Goal: Information Seeking & Learning: Learn about a topic

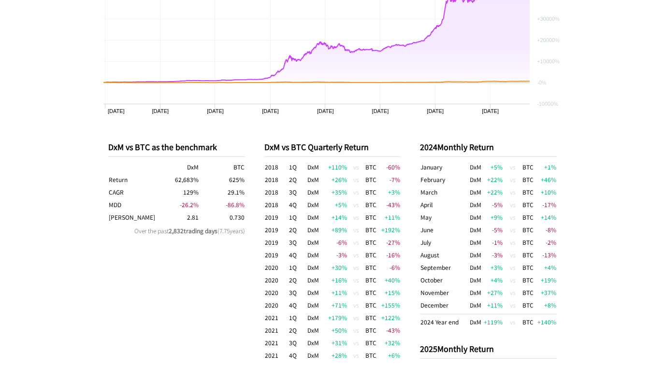
scroll to position [483, 0]
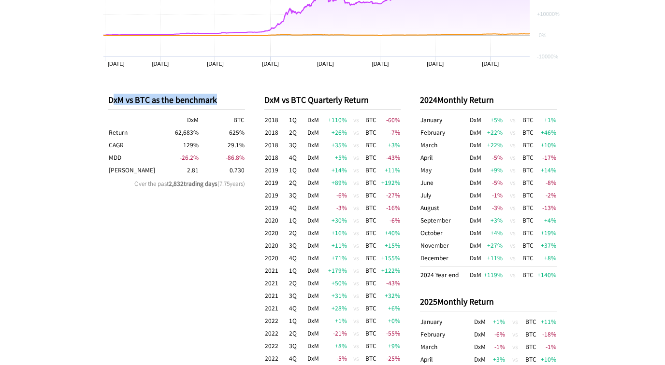
drag, startPoint x: 111, startPoint y: 99, endPoint x: 245, endPoint y: 107, distance: 135.1
click at [245, 107] on div "DxM vs BTC as the benchmark DxM BTC Return 62,683 % 625 % CAGR 129 % 29.1 % MDD…" at bounding box center [333, 306] width 468 height 465
click at [248, 98] on div "DxM vs BTC as the benchmark DxM BTC Return 62,683 % 625 % CAGR 129 % 29.1 % MDD…" at bounding box center [333, 306] width 468 height 465
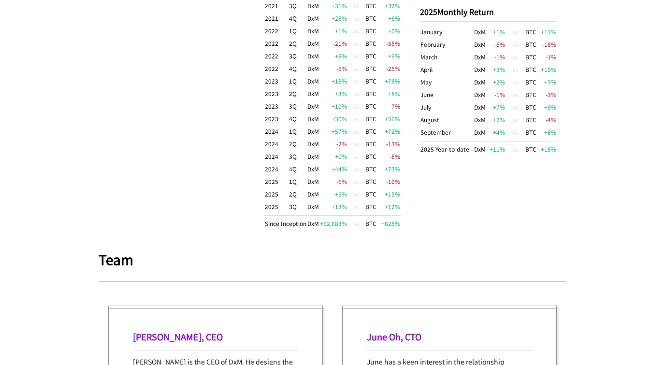
scroll to position [918, 0]
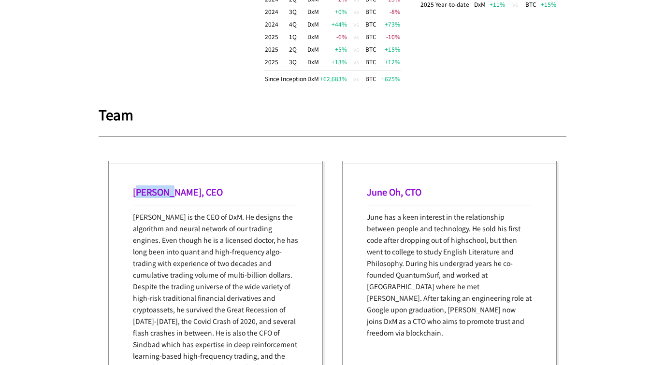
drag, startPoint x: 136, startPoint y: 195, endPoint x: 185, endPoint y: 207, distance: 50.3
click at [175, 195] on h1 "[PERSON_NAME], CEO" at bounding box center [215, 192] width 165 height 13
click at [130, 243] on div "[PERSON_NAME], CEO [PERSON_NAME] is the CEO of DxM. He designs the algorithm an…" at bounding box center [215, 339] width 215 height 357
drag, startPoint x: 137, startPoint y: 193, endPoint x: 181, endPoint y: 189, distance: 44.7
click at [181, 189] on h1 "[PERSON_NAME], CEO" at bounding box center [215, 192] width 165 height 13
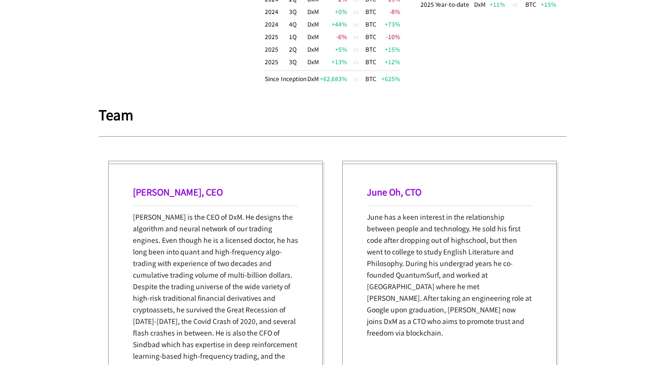
click at [164, 211] on p "[PERSON_NAME] is the CEO of DxM. He designs the algorithm and neural network of…" at bounding box center [215, 304] width 165 height 186
drag, startPoint x: 132, startPoint y: 192, endPoint x: 196, endPoint y: 197, distance: 63.9
click at [196, 197] on div "[PERSON_NAME], CEO [PERSON_NAME] is the CEO of DxM. He designs the algorithm an…" at bounding box center [215, 339] width 215 height 357
copy h1 "Kwangpok [PERSON_NAME]"
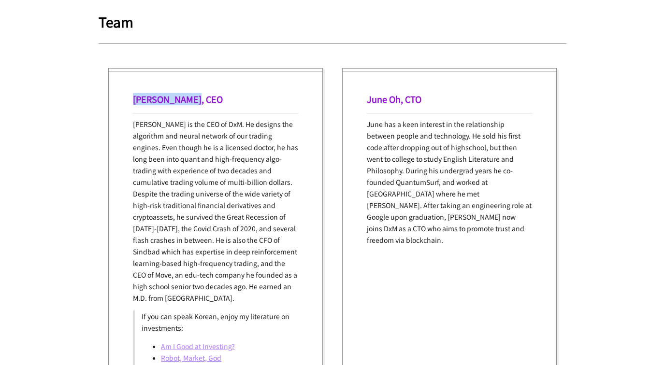
scroll to position [1015, 0]
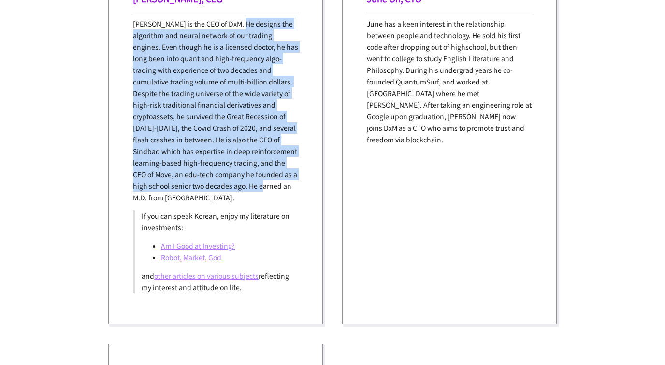
drag, startPoint x: 246, startPoint y: 123, endPoint x: 282, endPoint y: 192, distance: 78.2
click at [281, 190] on p "[PERSON_NAME] is the CEO of DxM. He designs the algorithm and neural network of…" at bounding box center [215, 111] width 165 height 186
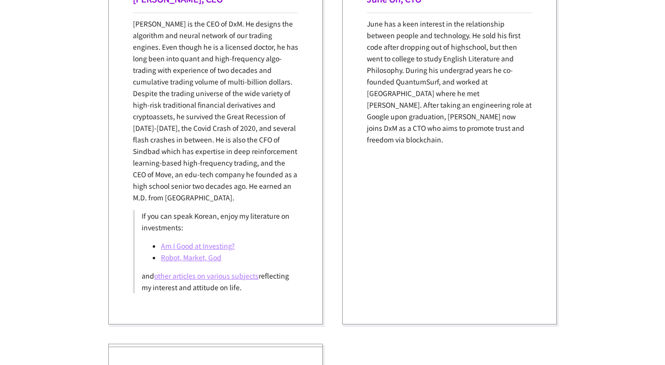
click at [283, 194] on p "[PERSON_NAME] is the CEO of DxM. He designs the algorithm and neural network of…" at bounding box center [215, 111] width 165 height 186
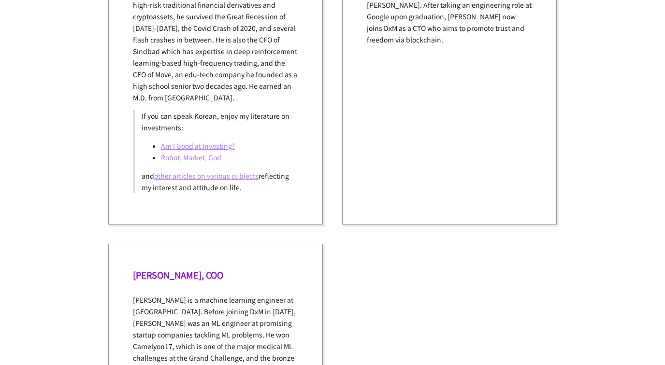
scroll to position [1305, 0]
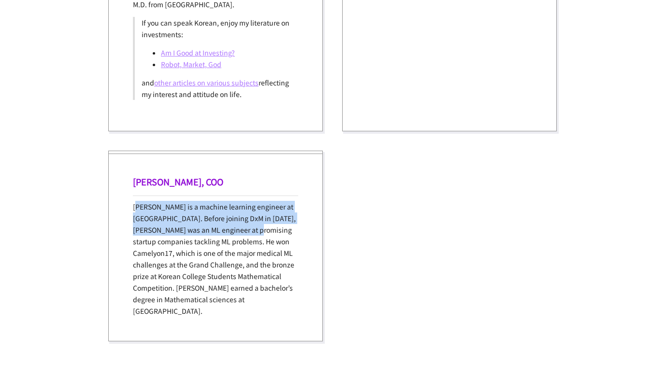
drag, startPoint x: 136, startPoint y: 208, endPoint x: 277, endPoint y: 244, distance: 146.0
click at [269, 238] on p "[PERSON_NAME] is a machine learning engineer at [GEOGRAPHIC_DATA]. Before joini…" at bounding box center [215, 259] width 165 height 116
click at [277, 244] on p "[PERSON_NAME] is a machine learning engineer at [GEOGRAPHIC_DATA]. Before joini…" at bounding box center [215, 259] width 165 height 116
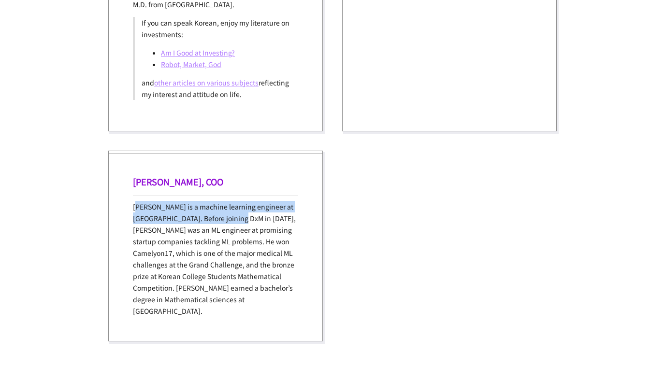
drag, startPoint x: 136, startPoint y: 212, endPoint x: 280, endPoint y: 221, distance: 143.9
click at [266, 222] on p "[PERSON_NAME] is a machine learning engineer at [GEOGRAPHIC_DATA]. Before joini…" at bounding box center [215, 259] width 165 height 116
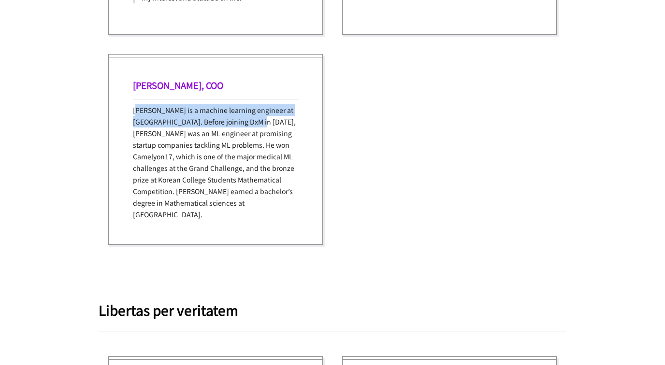
scroll to position [1643, 0]
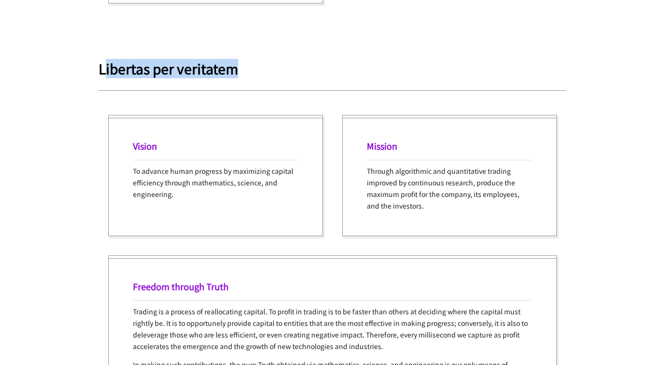
drag, startPoint x: 107, startPoint y: 62, endPoint x: 279, endPoint y: 58, distance: 171.6
click at [279, 61] on h1 "Libertas per veritatem" at bounding box center [333, 68] width 468 height 14
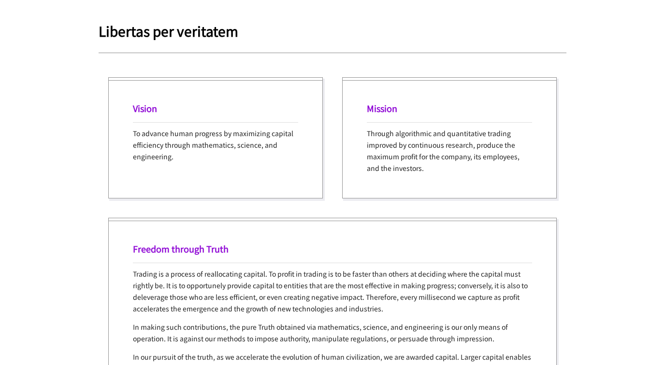
scroll to position [1740, 0]
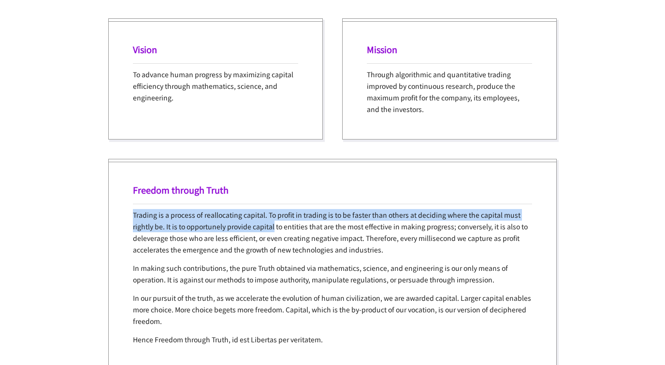
drag, startPoint x: 130, startPoint y: 191, endPoint x: 286, endPoint y: 231, distance: 161.6
click at [285, 229] on div "Freedom through Truth Trading is a process of reallocating capital. To profit i…" at bounding box center [332, 264] width 448 height 211
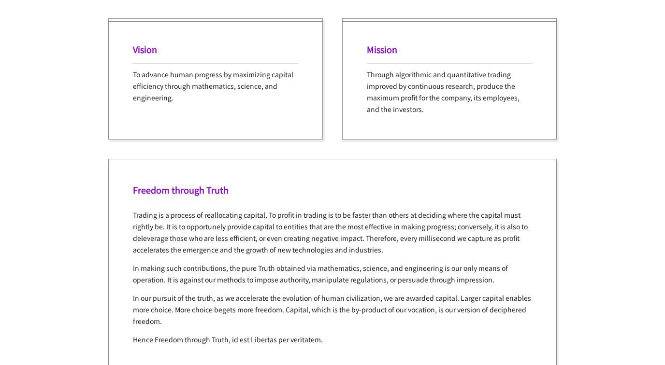
click at [287, 232] on p "Trading is a process of reallocating capital. To profit in trading is to be fas…" at bounding box center [332, 232] width 399 height 46
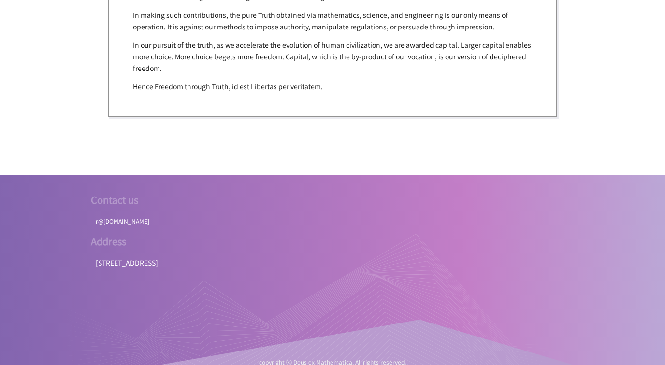
scroll to position [0, 0]
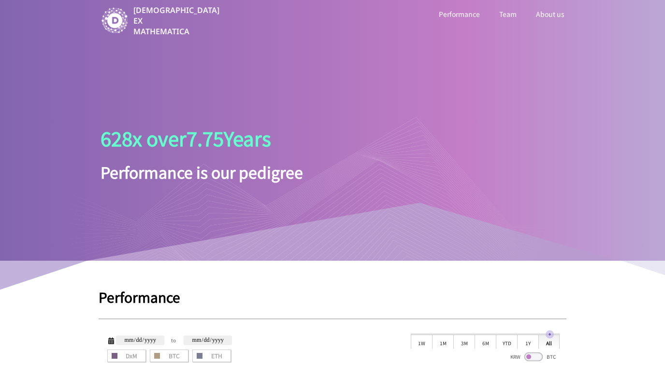
drag, startPoint x: 102, startPoint y: 137, endPoint x: 298, endPoint y: 150, distance: 195.7
click at [289, 149] on div at bounding box center [308, 188] width 483 height 145
drag, startPoint x: 311, startPoint y: 154, endPoint x: 157, endPoint y: 184, distance: 157.0
click at [180, 149] on div at bounding box center [308, 188] width 483 height 145
click at [156, 185] on div at bounding box center [308, 188] width 483 height 145
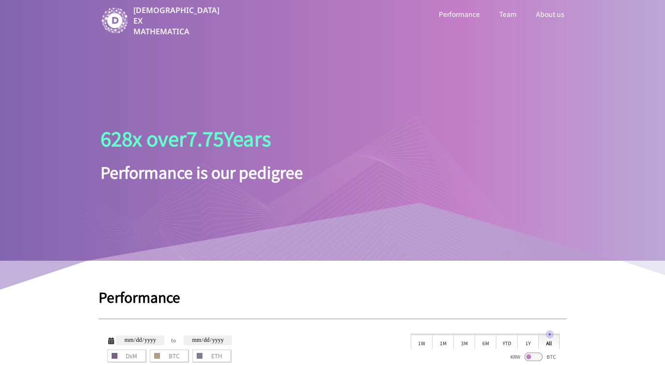
drag, startPoint x: 135, startPoint y: 144, endPoint x: 242, endPoint y: 144, distance: 107.3
click at [242, 144] on div at bounding box center [308, 188] width 483 height 145
drag, startPoint x: 96, startPoint y: 145, endPoint x: 298, endPoint y: 182, distance: 205.9
click at [298, 182] on div at bounding box center [308, 188] width 483 height 145
click at [318, 205] on div at bounding box center [308, 188] width 483 height 145
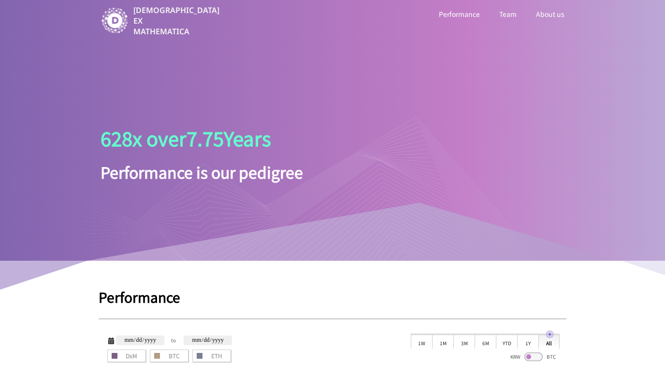
click at [509, 17] on link "Team" at bounding box center [507, 14] width 21 height 13
click at [548, 18] on link "About us" at bounding box center [550, 14] width 32 height 13
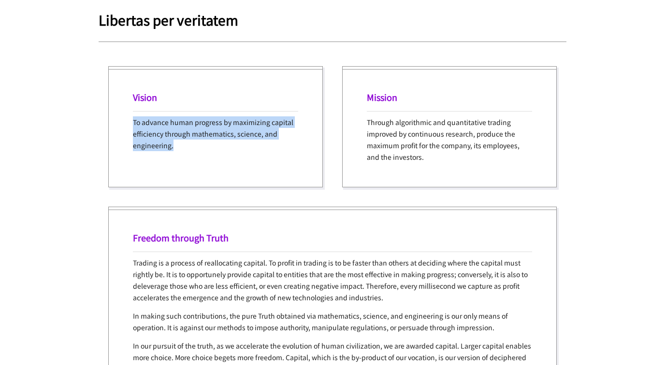
drag, startPoint x: 219, startPoint y: 132, endPoint x: 310, endPoint y: 163, distance: 96.1
click at [306, 161] on div "Vision To advance human progress by maximizing capital efficiency through mathe…" at bounding box center [215, 126] width 215 height 121
click at [310, 163] on div "Vision To advance human progress by maximizing capital efficiency through mathe…" at bounding box center [215, 126] width 215 height 121
drag, startPoint x: 125, startPoint y: 103, endPoint x: 260, endPoint y: 147, distance: 142.1
click at [260, 147] on div "Vision To advance human progress by maximizing capital efficiency through mathe…" at bounding box center [215, 126] width 215 height 121
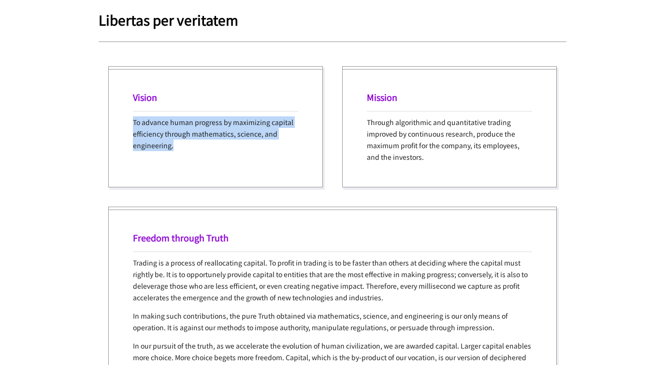
click at [260, 147] on div "Vision To advance human progress by maximizing capital efficiency through mathe…" at bounding box center [215, 126] width 215 height 121
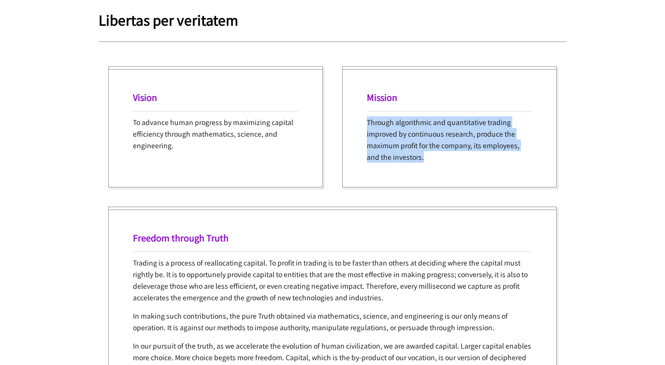
drag, startPoint x: 353, startPoint y: 114, endPoint x: 490, endPoint y: 155, distance: 142.7
click at [490, 155] on div "Mission Through algorithmic and quantitative trading improved by continuous res…" at bounding box center [449, 126] width 215 height 121
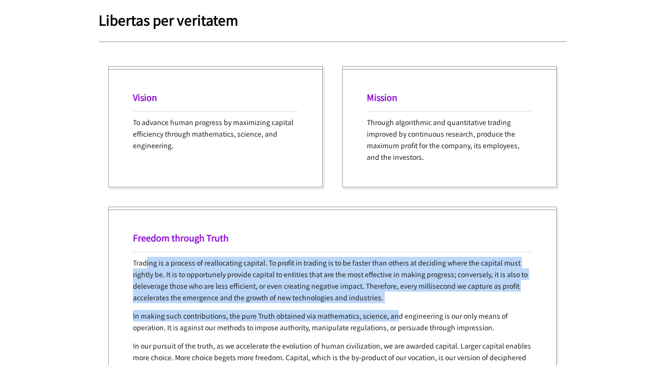
drag, startPoint x: 285, startPoint y: 279, endPoint x: 402, endPoint y: 292, distance: 117.6
click at [401, 292] on div "Trading is a process of reallocating capital. To profit in trading is to be fas…" at bounding box center [332, 325] width 399 height 136
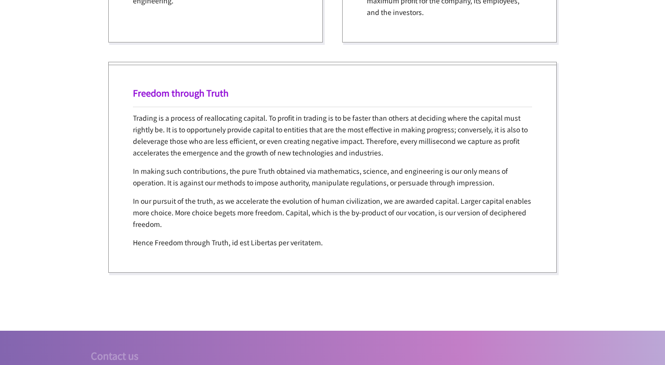
drag, startPoint x: 285, startPoint y: 203, endPoint x: 419, endPoint y: 258, distance: 144.6
click at [300, 210] on p "In our pursuit of the truth, as we accelerate the evolution of human civilizati…" at bounding box center [332, 212] width 399 height 35
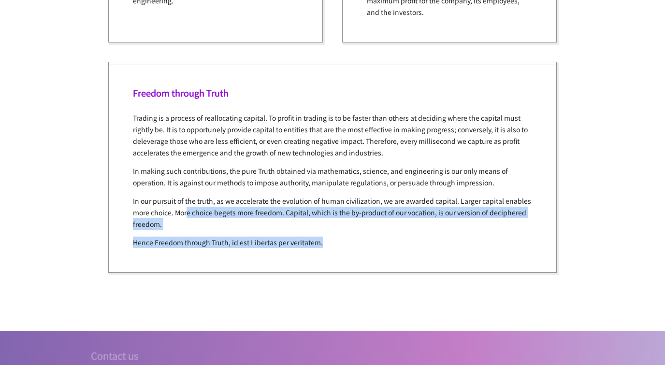
drag, startPoint x: 419, startPoint y: 258, endPoint x: 233, endPoint y: 232, distance: 186.9
click at [214, 198] on div "Freedom through Truth Trading is a process of reallocating capital. To profit i…" at bounding box center [332, 167] width 448 height 211
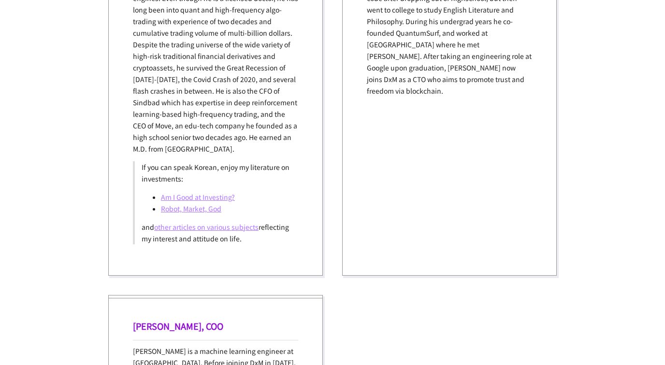
click at [346, 257] on div "June Oh, CTO June has a keen interest in the relationship between people and te…" at bounding box center [449, 97] width 215 height 357
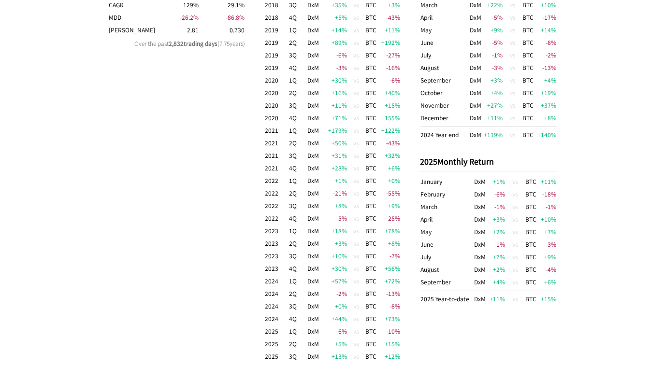
scroll to position [435, 0]
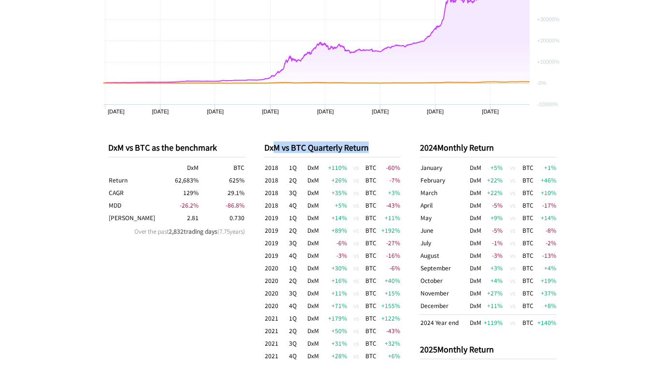
drag, startPoint x: 272, startPoint y: 149, endPoint x: 401, endPoint y: 144, distance: 129.1
click at [401, 144] on div "DxM vs BTC as the benchmark DxM BTC Return 62,683 % 625 % CAGR 129 % 29.1 % MDD…" at bounding box center [333, 354] width 468 height 465
click at [403, 146] on div "DxM vs BTC as the benchmark DxM BTC Return 62,683 % 625 % CAGR 129 % 29.1 % MDD…" at bounding box center [333, 354] width 468 height 465
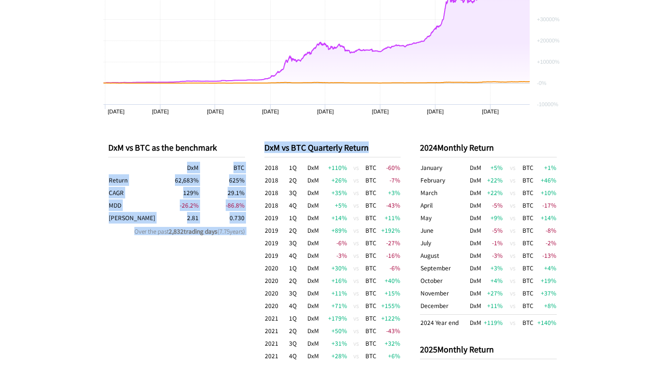
drag, startPoint x: 336, startPoint y: 147, endPoint x: 238, endPoint y: 147, distance: 97.6
click at [238, 147] on div "DxM vs BTC as the benchmark DxM BTC Return 62,683 % 625 % CAGR 129 % 29.1 % MDD…" at bounding box center [333, 354] width 468 height 465
click at [161, 300] on div "DxM vs BTC as the benchmark DxM BTC Return 62,683 % 625 % CAGR 129 % 29.1 % MDD…" at bounding box center [176, 354] width 137 height 455
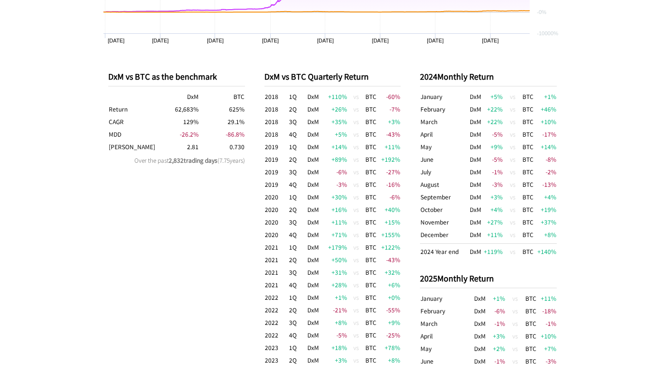
scroll to position [629, 0]
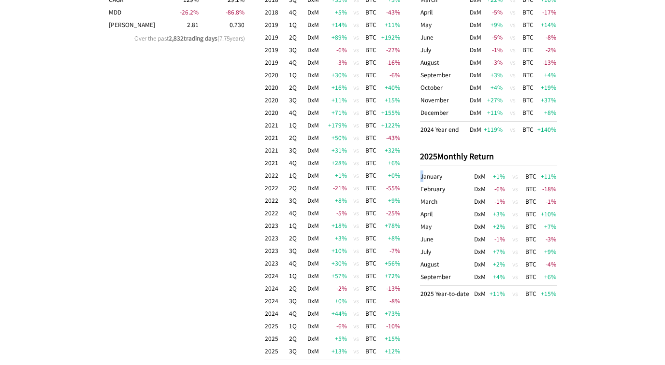
drag, startPoint x: 425, startPoint y: 171, endPoint x: 588, endPoint y: 199, distance: 165.6
drag, startPoint x: 417, startPoint y: 177, endPoint x: 565, endPoint y: 304, distance: 195.4
click at [565, 290] on div "DxM vs BTC as the benchmark DxM BTC Return 62,683 % 625 % CAGR 129 % 29.1 % MDD…" at bounding box center [333, 161] width 468 height 465
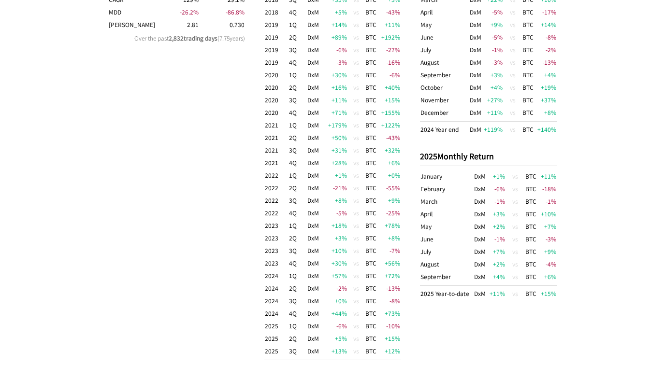
click at [565, 304] on div "DxM vs BTC as the benchmark DxM BTC Return 62,683 % 625 % CAGR 129 % 29.1 % MDD…" at bounding box center [333, 161] width 468 height 465
drag, startPoint x: 567, startPoint y: 297, endPoint x: 467, endPoint y: 174, distance: 157.7
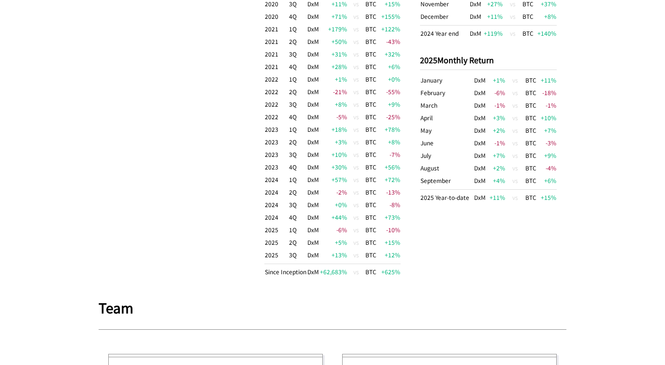
scroll to position [725, 0]
drag, startPoint x: 411, startPoint y: 268, endPoint x: 245, endPoint y: 249, distance: 166.3
click at [245, 249] on div "DxM vs BTC as the benchmark DxM BTC Return 62,683 % 625 % CAGR 129 % 29.1 % MDD…" at bounding box center [333, 64] width 468 height 465
click at [264, 283] on div "DxM vs BTC Quarterly Return 2018 1Q DxM +110 % vs BTC -60 % 2018 2Q DxM +26 % v…" at bounding box center [332, 64] width 137 height 455
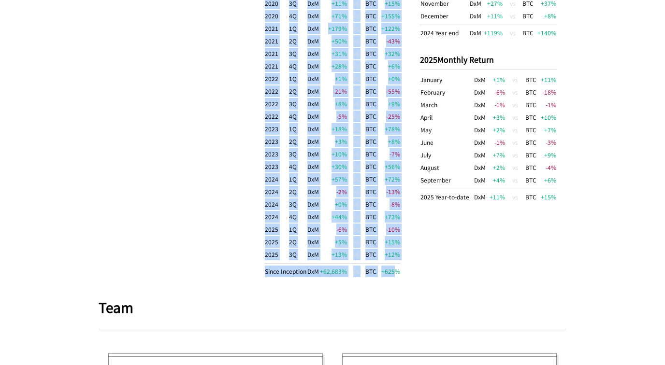
drag, startPoint x: 258, startPoint y: 270, endPoint x: 415, endPoint y: 270, distance: 156.6
click at [406, 270] on div "DxM vs BTC as the benchmark DxM BTC Return 62,683 % 625 % CAGR 129 % 29.1 % MDD…" at bounding box center [333, 64] width 468 height 465
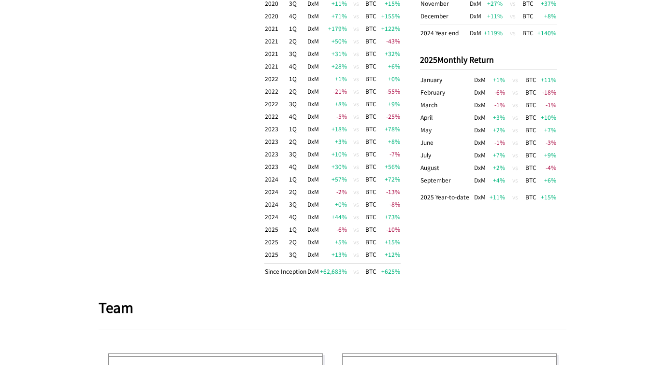
click at [415, 270] on div "DxM vs BTC as the benchmark DxM BTC Return 62,683 % 625 % CAGR 129 % 29.1 % MDD…" at bounding box center [333, 64] width 468 height 465
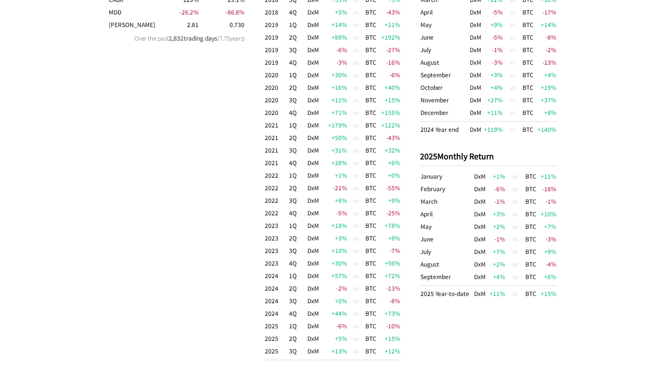
scroll to position [677, 0]
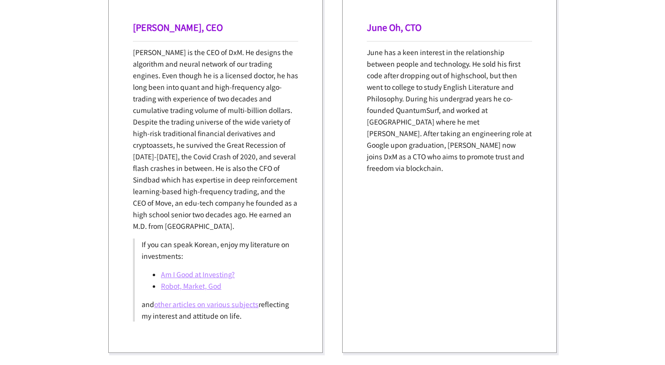
scroll to position [1121, 0]
